Goal: Transaction & Acquisition: Download file/media

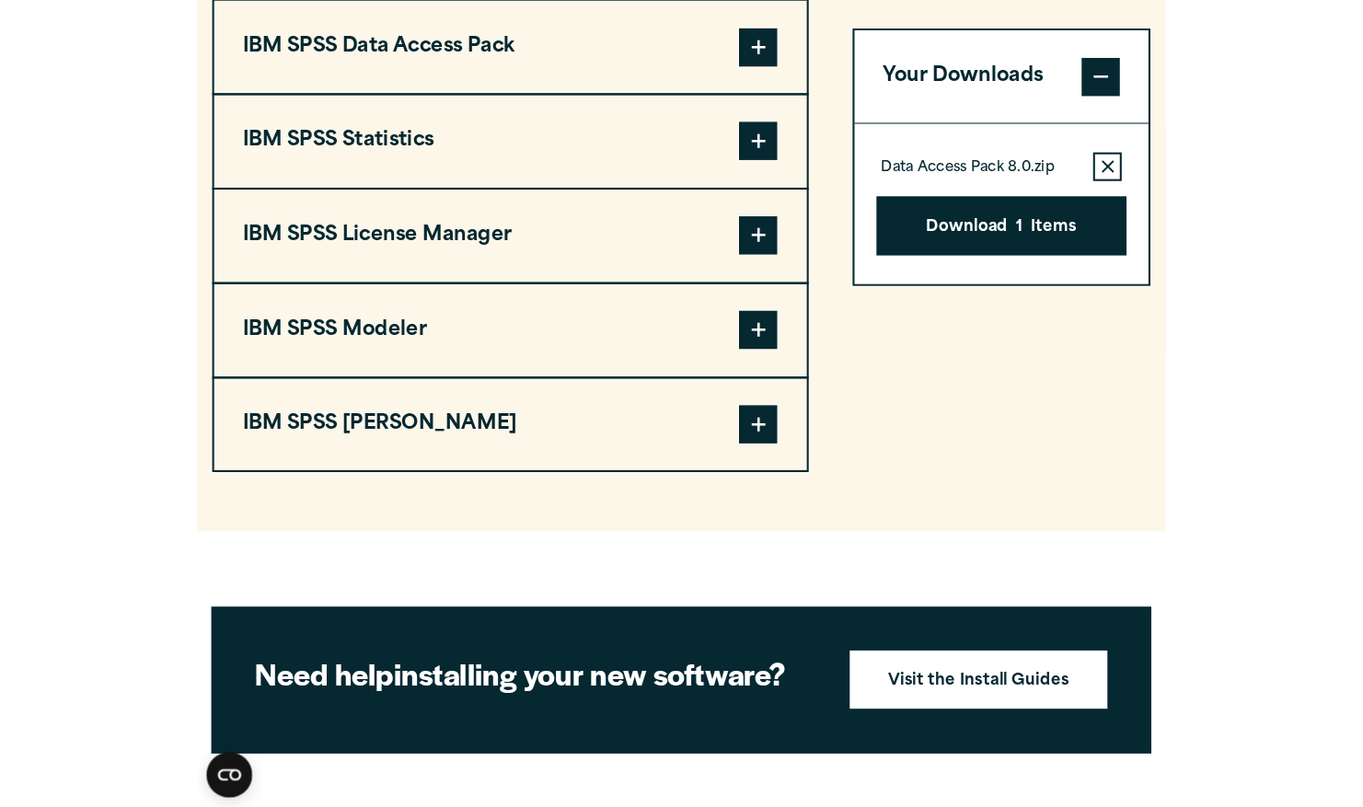
scroll to position [1463, 0]
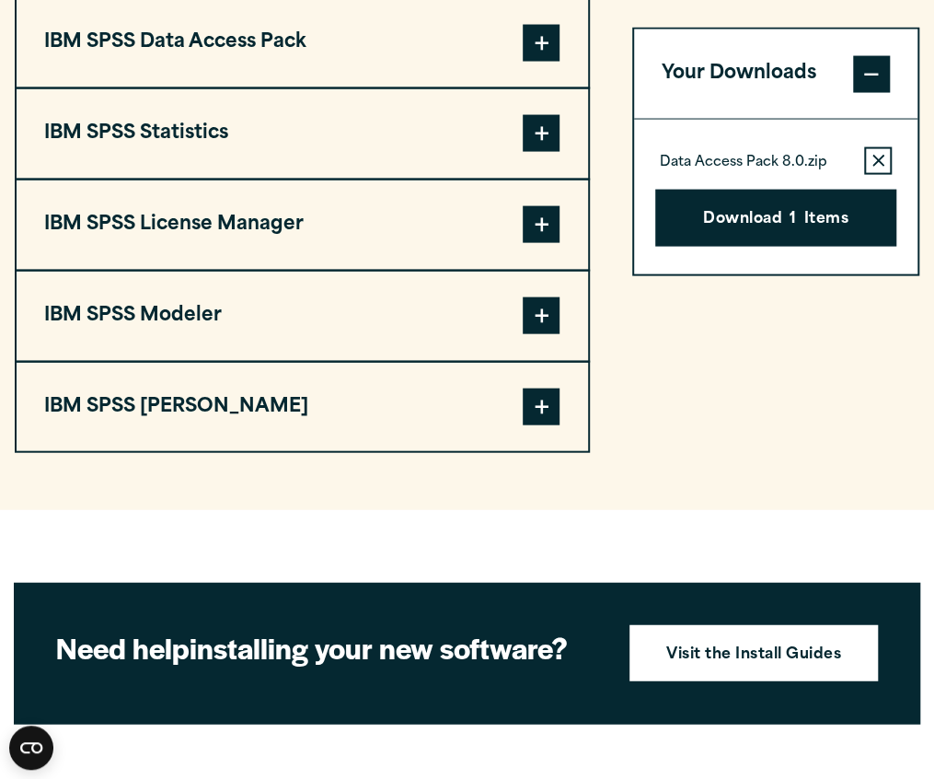
click at [539, 130] on span at bounding box center [541, 133] width 37 height 37
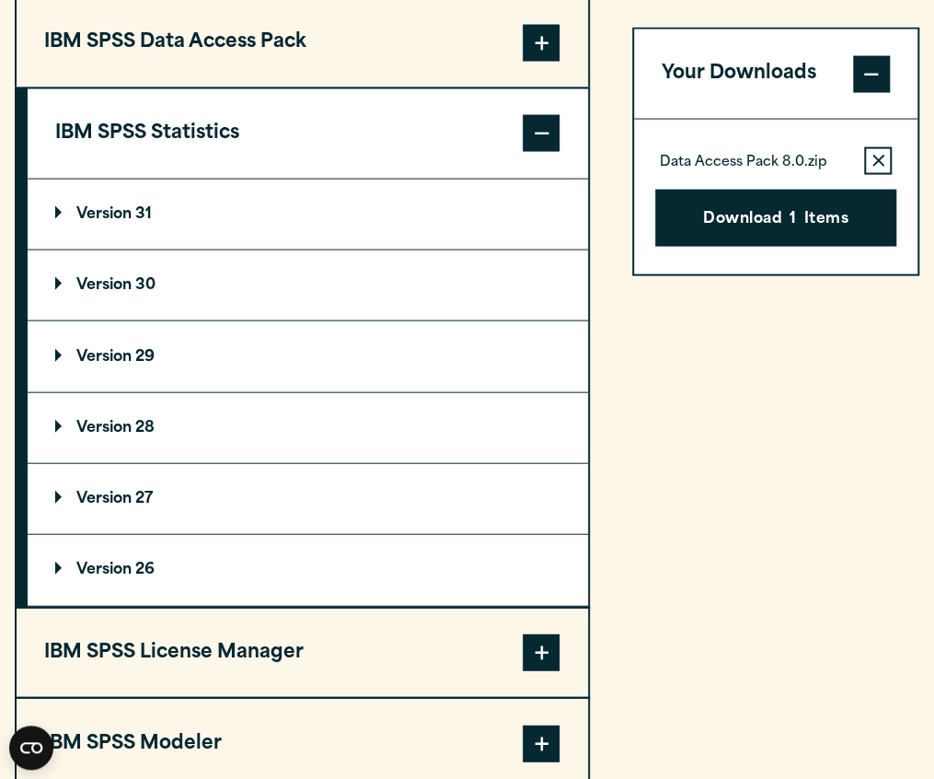
click at [539, 130] on span at bounding box center [541, 133] width 37 height 37
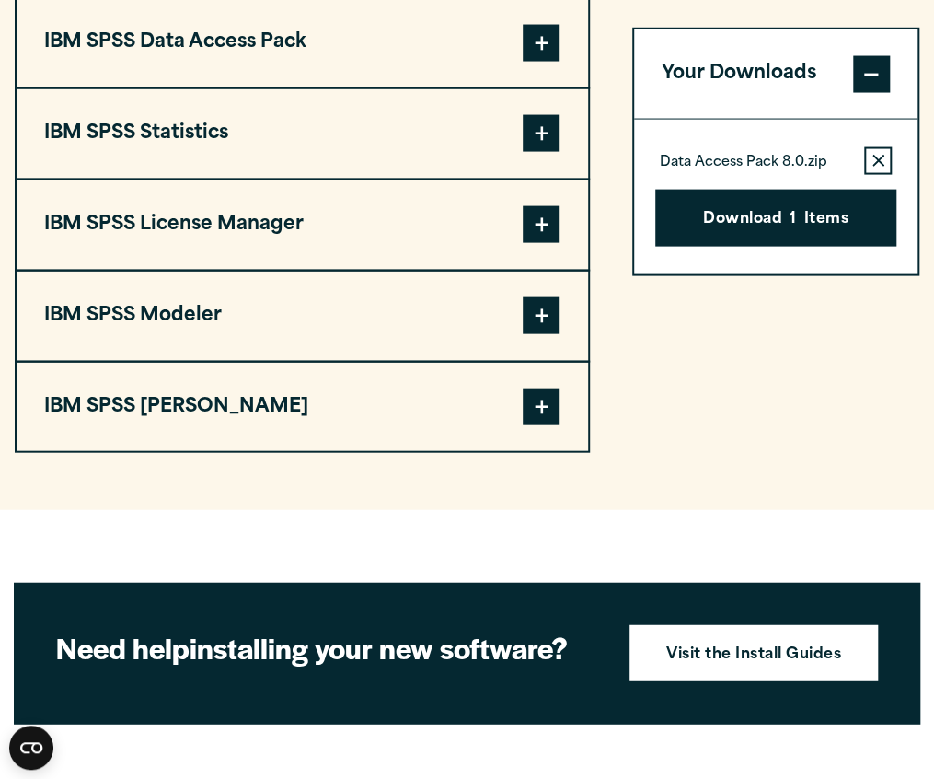
click at [536, 53] on span at bounding box center [541, 43] width 37 height 37
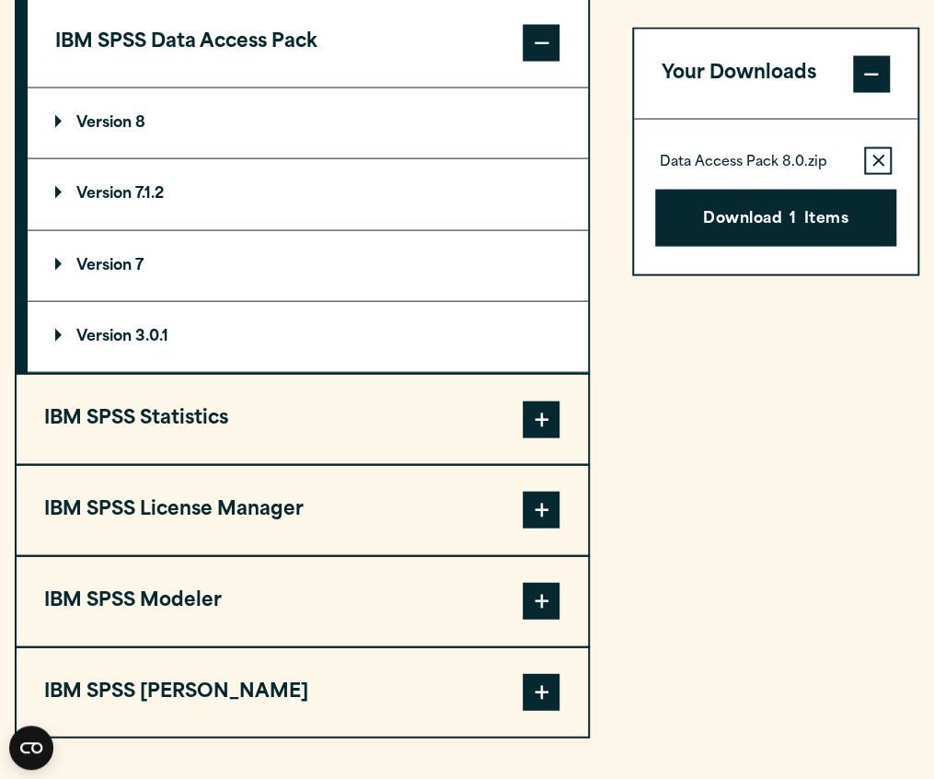
click at [536, 53] on span at bounding box center [541, 43] width 37 height 37
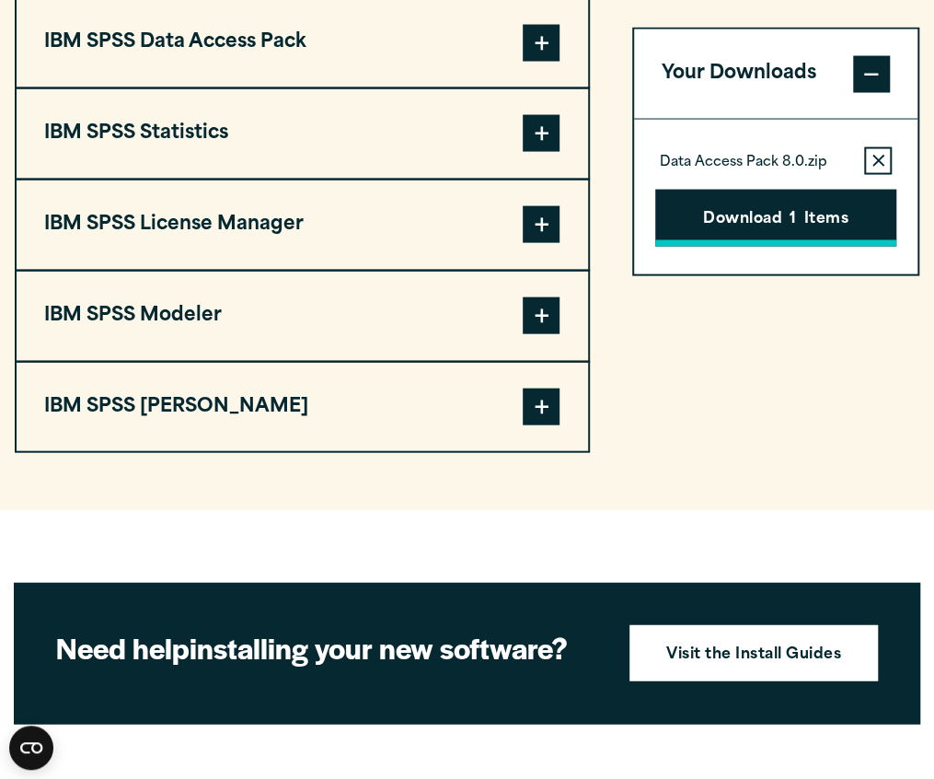
click at [763, 223] on button "Download 1 Items" at bounding box center [775, 218] width 241 height 57
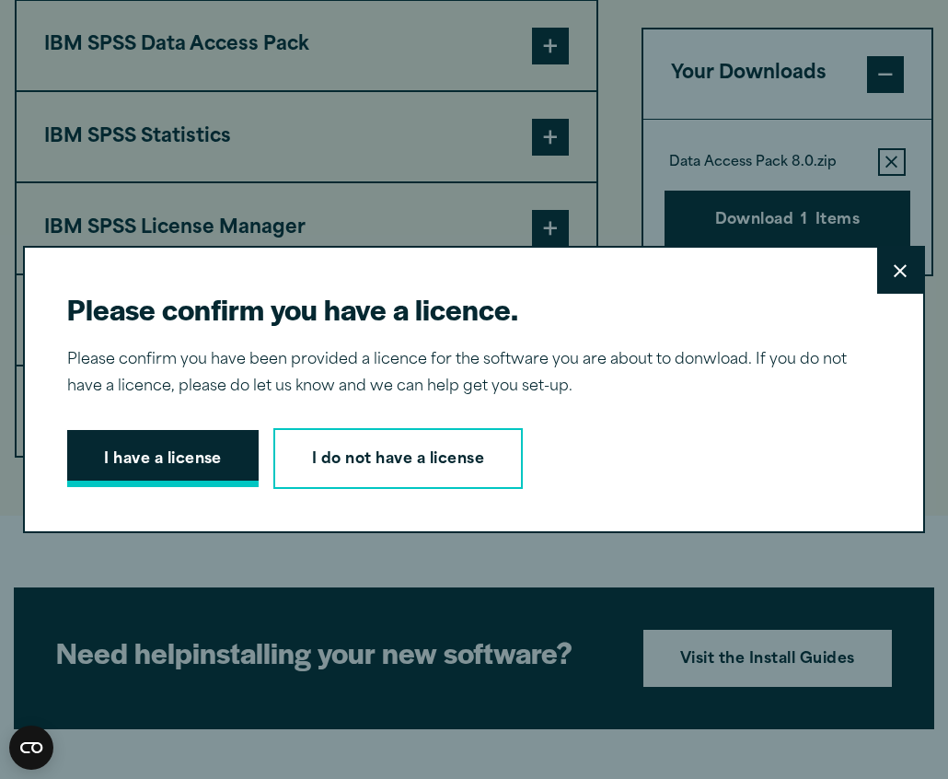
click at [237, 448] on button "I have a license" at bounding box center [162, 458] width 191 height 57
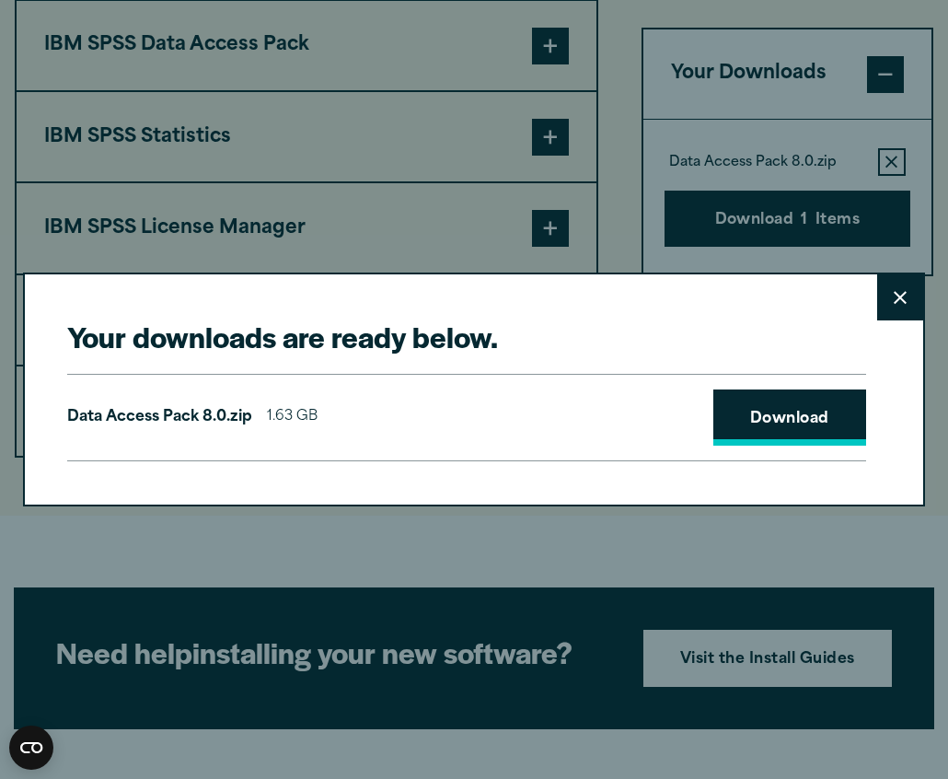
click at [750, 410] on link "Download" at bounding box center [789, 417] width 153 height 57
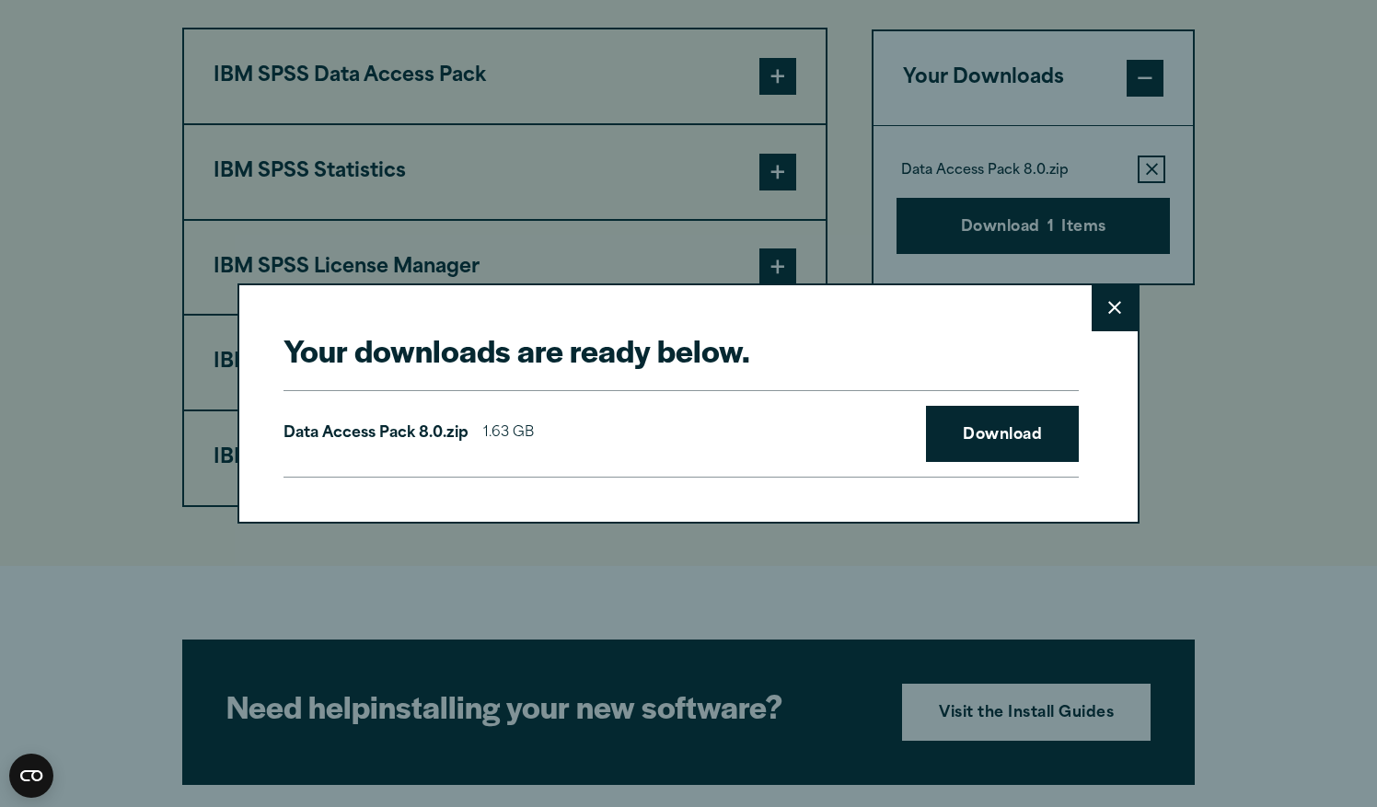
click at [933, 298] on button "Close" at bounding box center [1115, 308] width 46 height 46
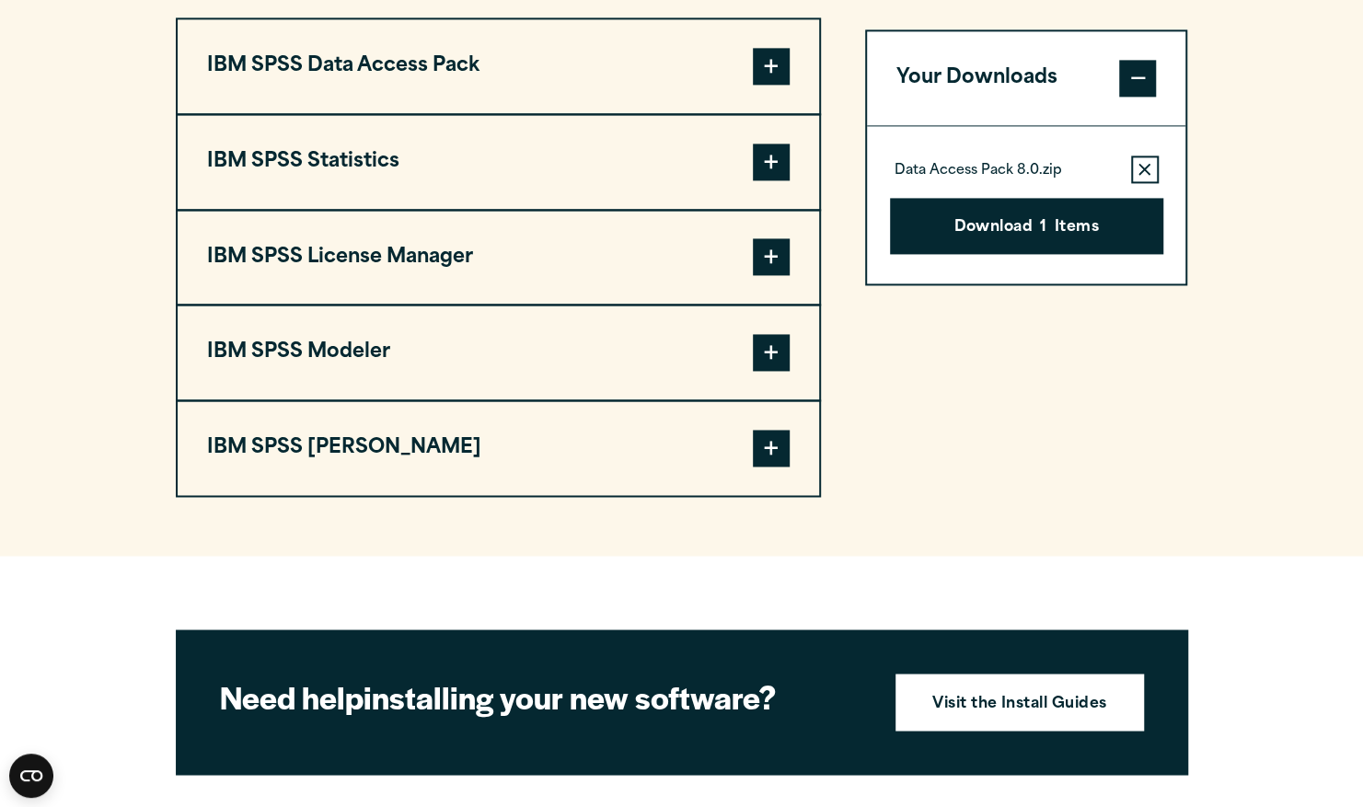
scroll to position [1263, 0]
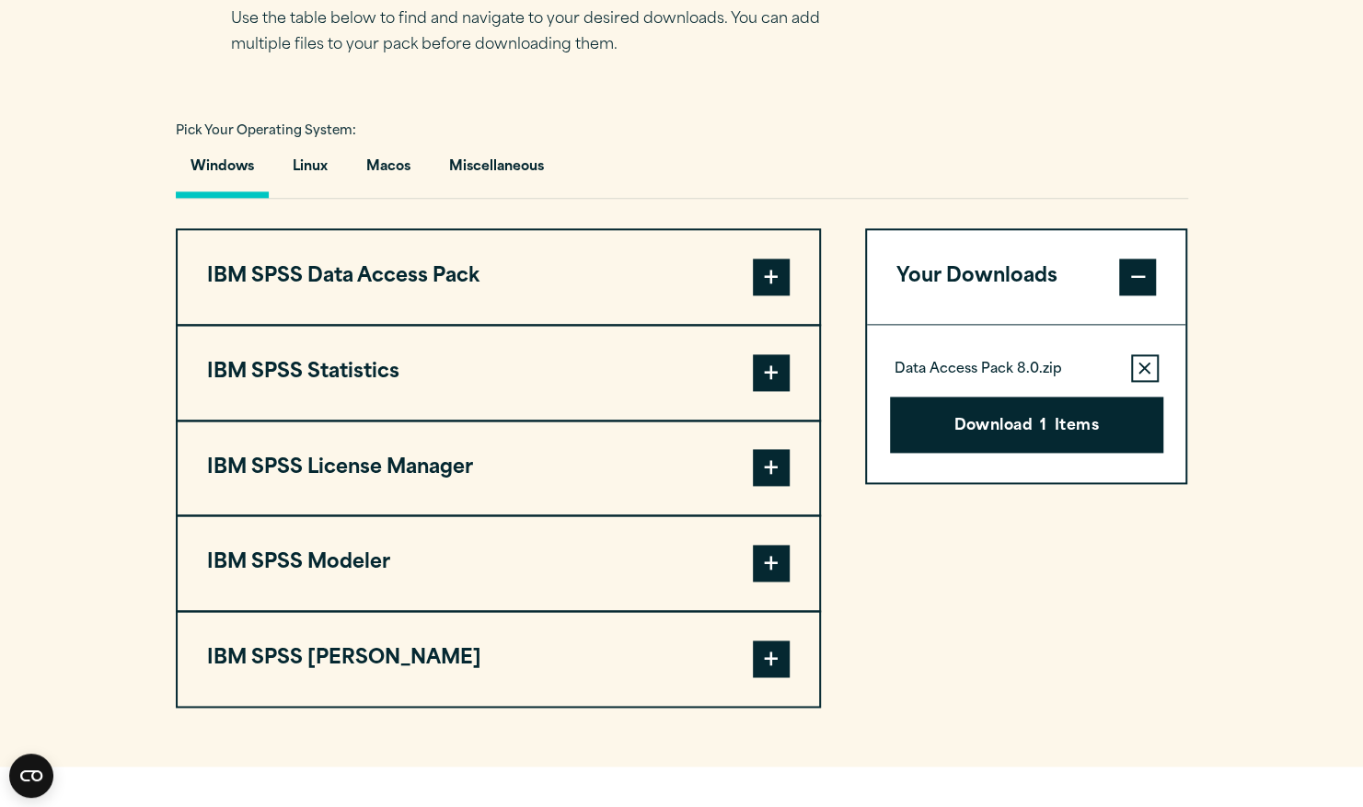
click at [778, 363] on span at bounding box center [771, 372] width 37 height 37
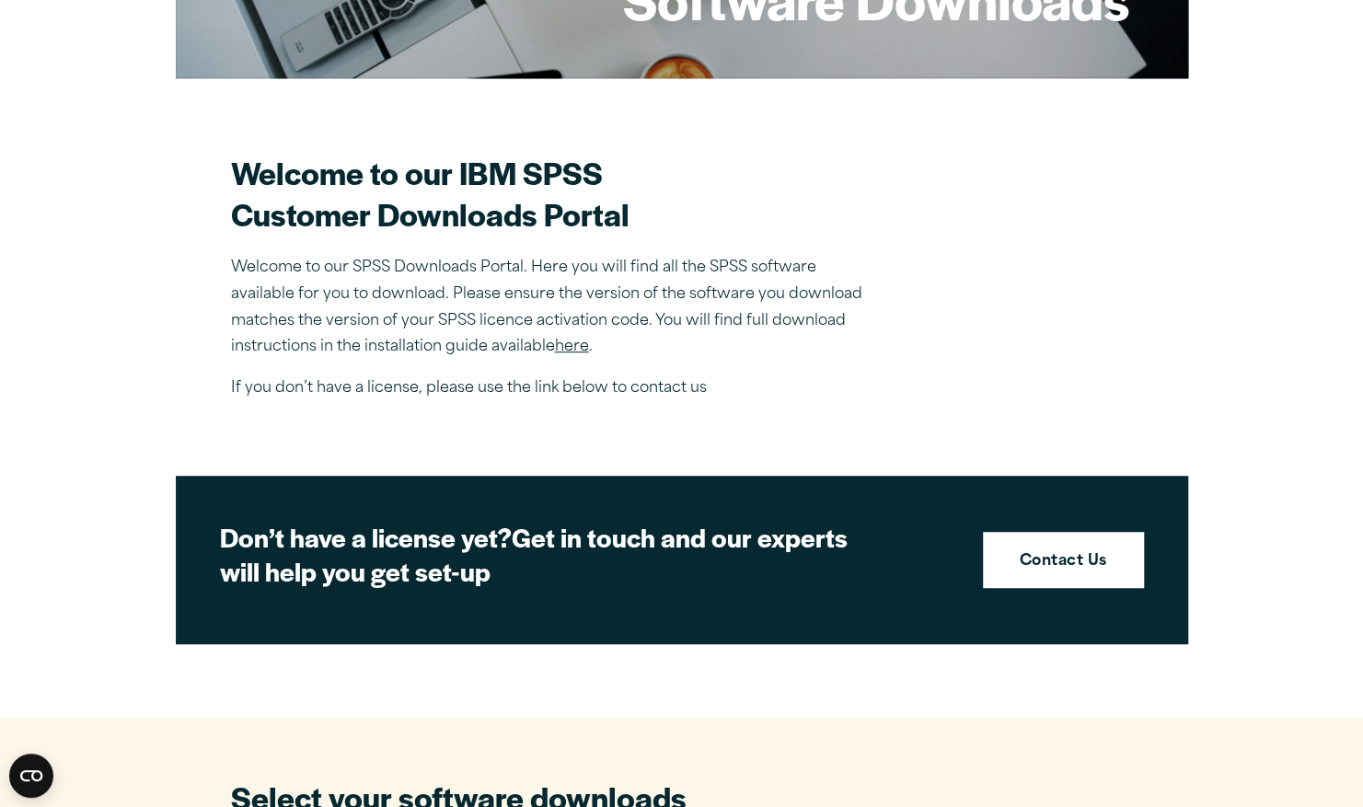
scroll to position [0, 0]
